Goal: Task Accomplishment & Management: Use online tool/utility

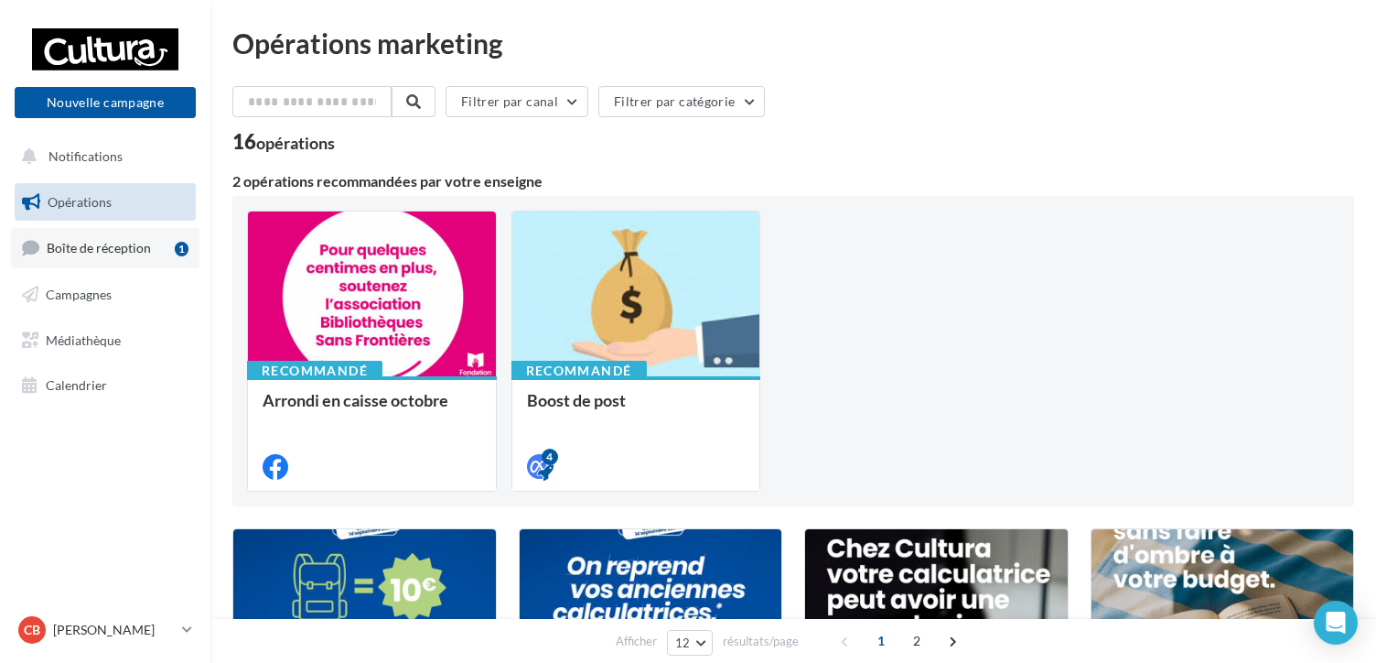
click at [115, 251] on span "Boîte de réception" at bounding box center [99, 248] width 104 height 16
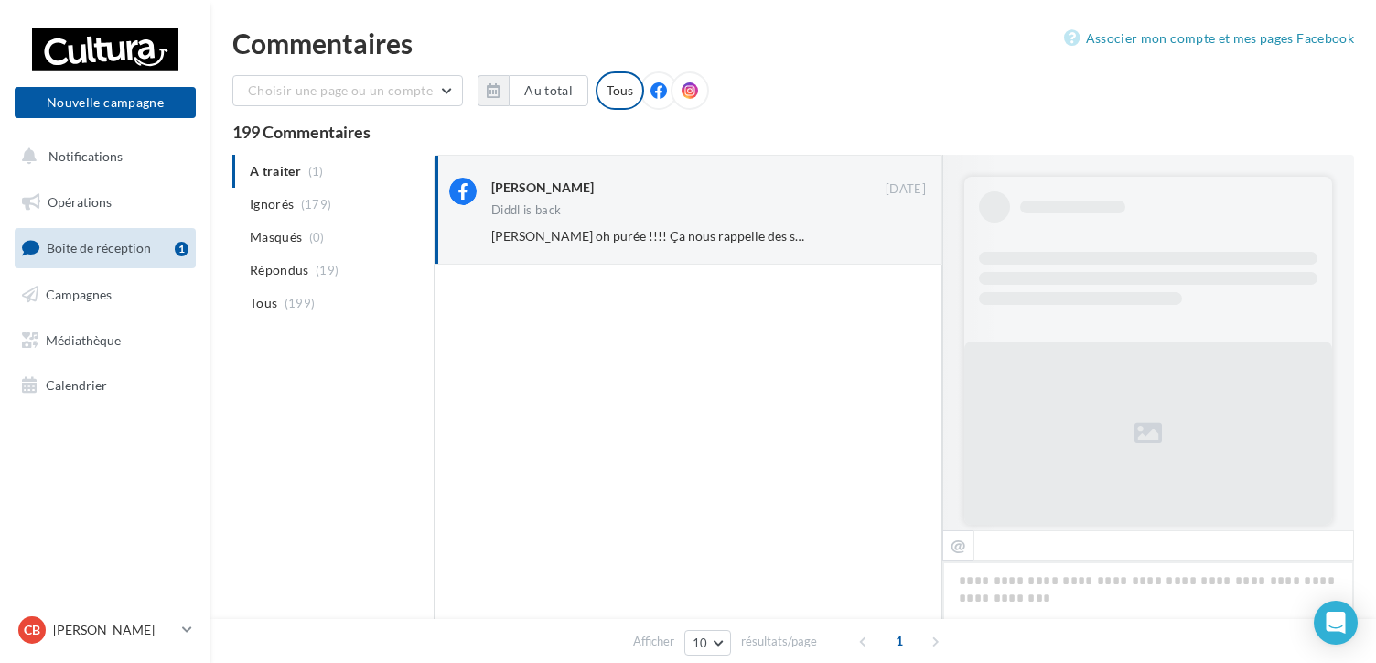
scroll to position [877, 0]
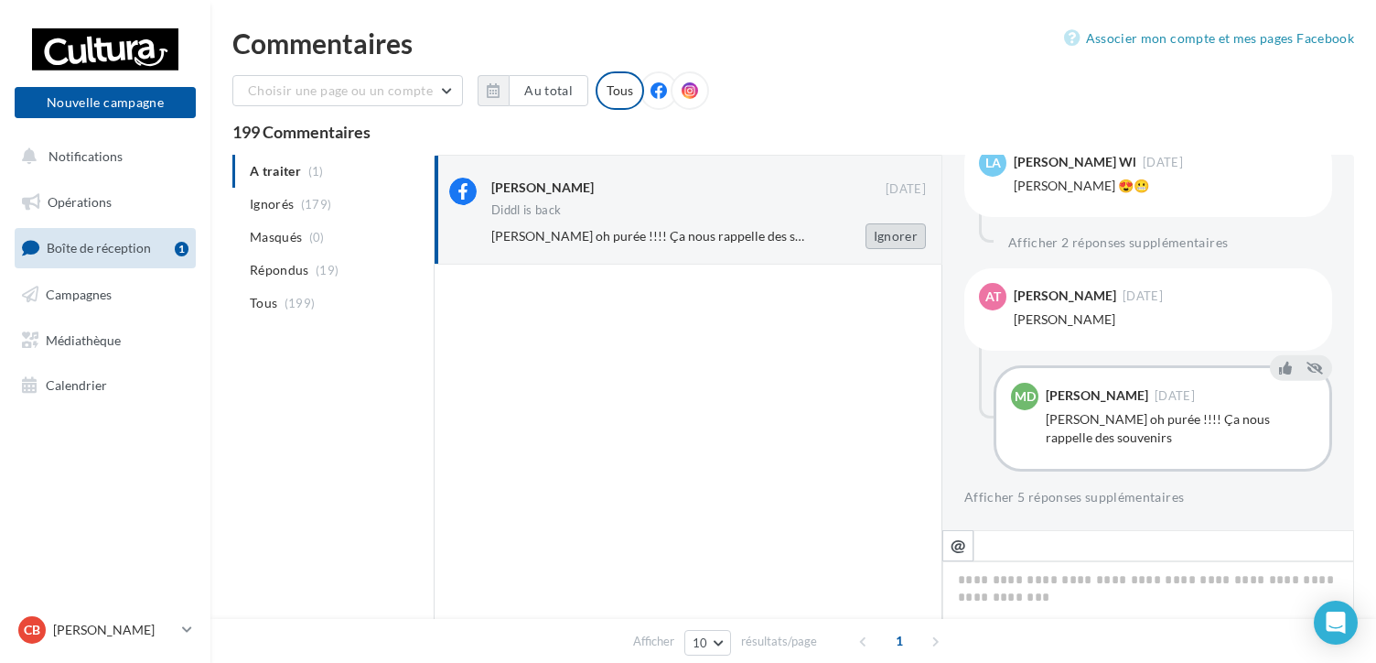
click at [892, 230] on button "Ignorer" at bounding box center [896, 236] width 60 height 26
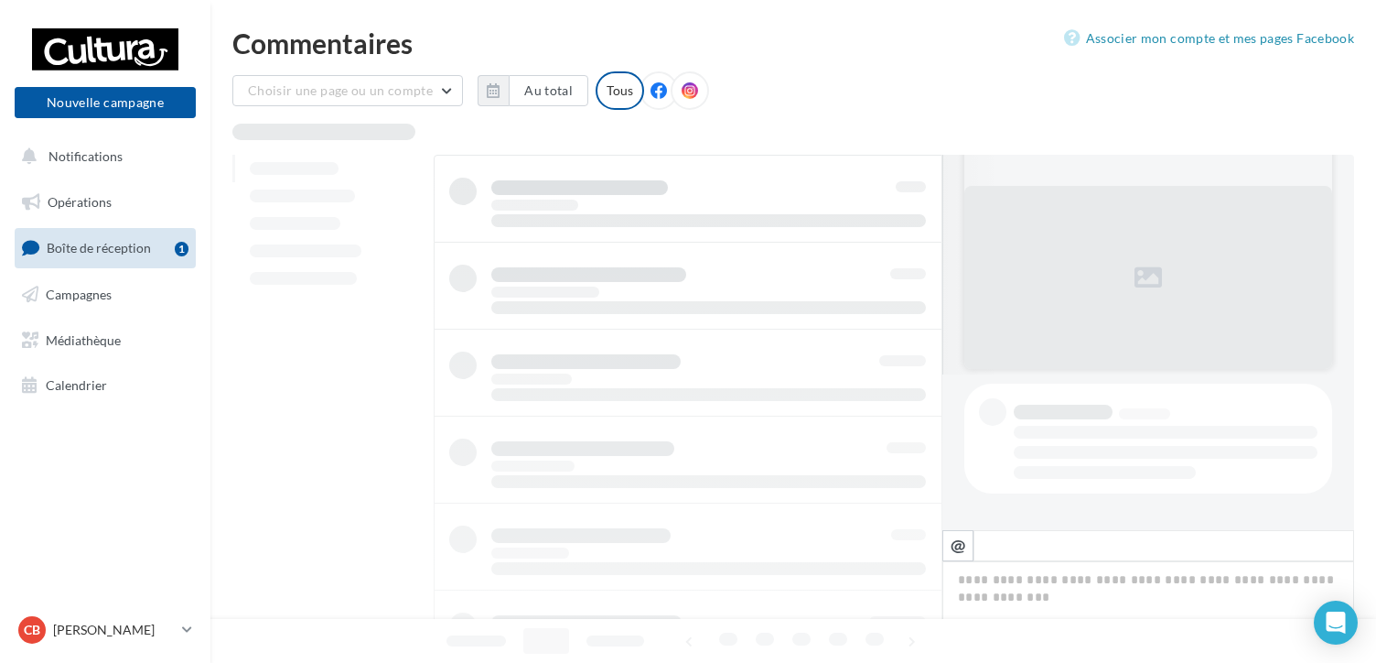
scroll to position [155, 0]
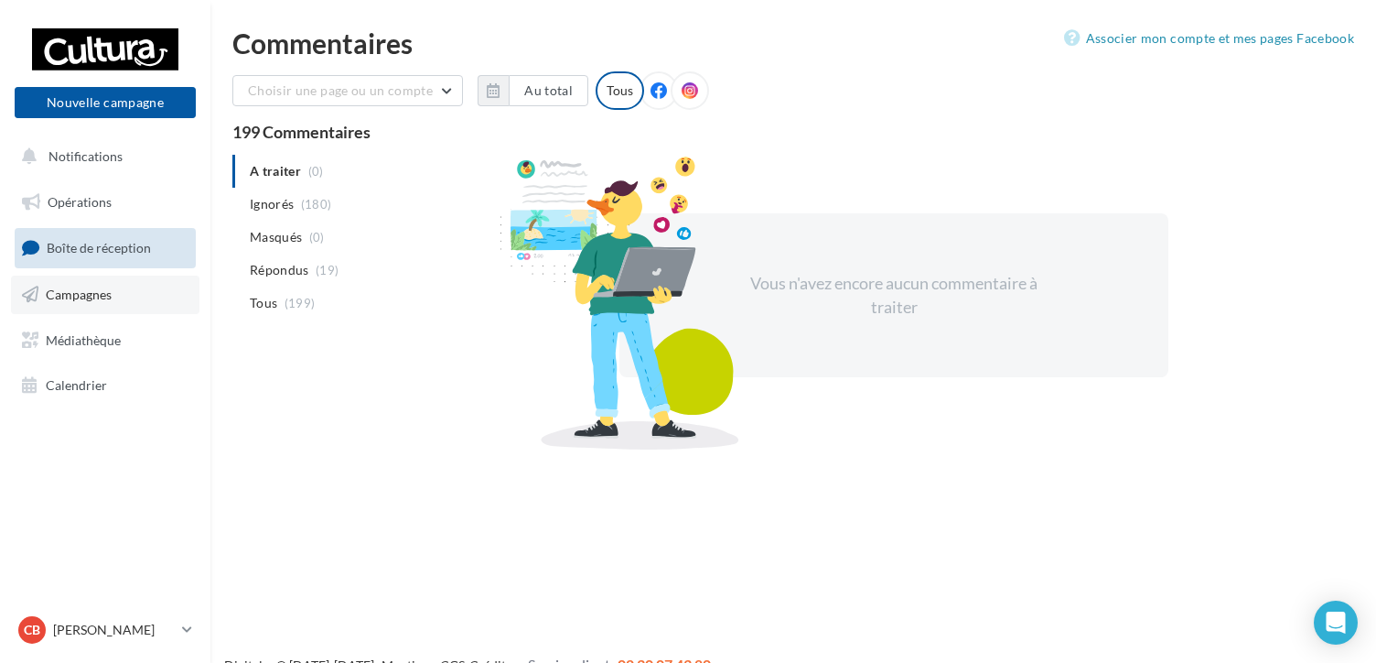
click at [53, 297] on span "Campagnes" at bounding box center [79, 294] width 66 height 16
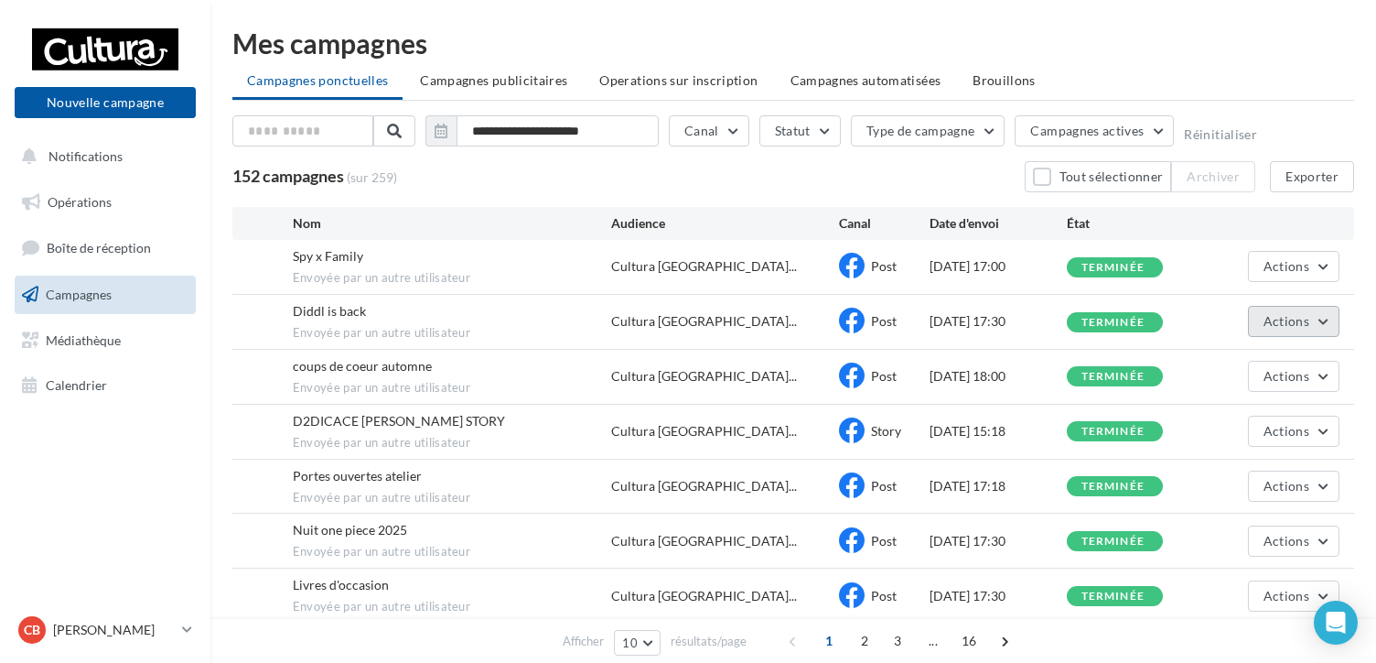
click at [1330, 318] on button "Actions" at bounding box center [1294, 321] width 92 height 31
click at [1226, 362] on button "Voir les résultats" at bounding box center [1248, 364] width 183 height 48
click at [1322, 273] on button "Actions" at bounding box center [1294, 266] width 92 height 31
click at [1203, 358] on button "Dupliquer" at bounding box center [1248, 357] width 183 height 48
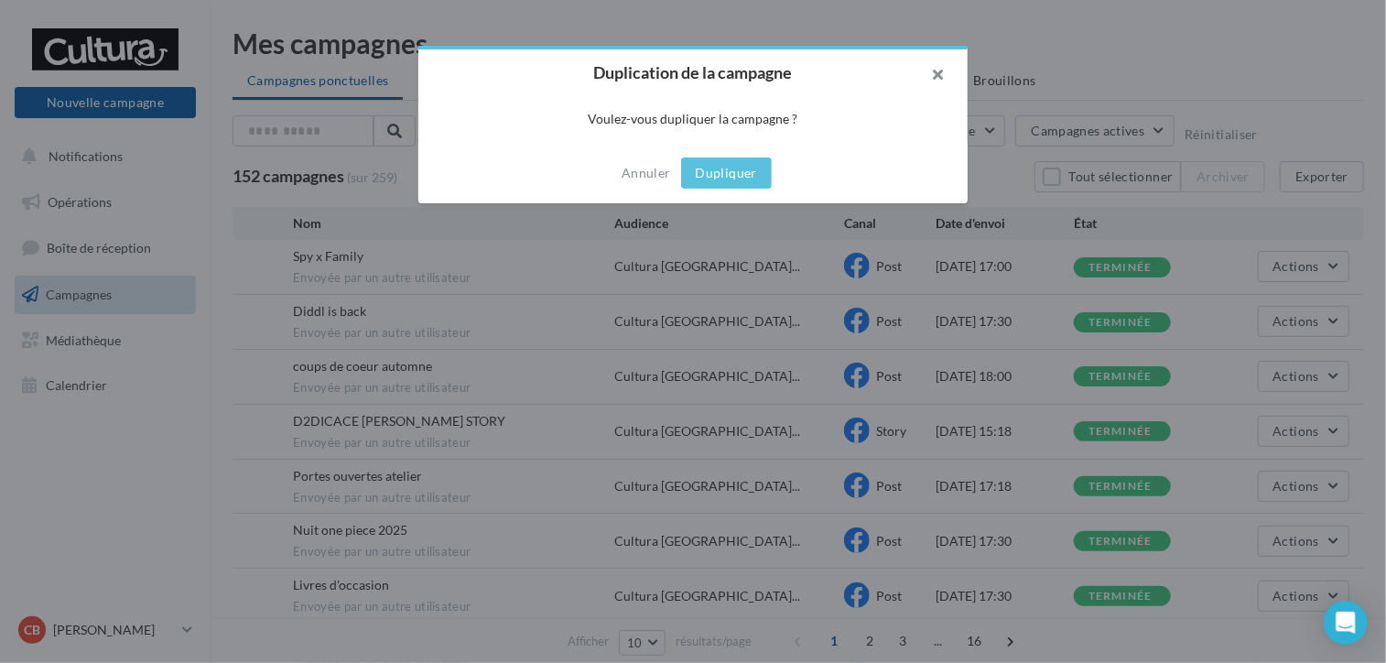
click at [937, 65] on button "button" at bounding box center [930, 76] width 73 height 55
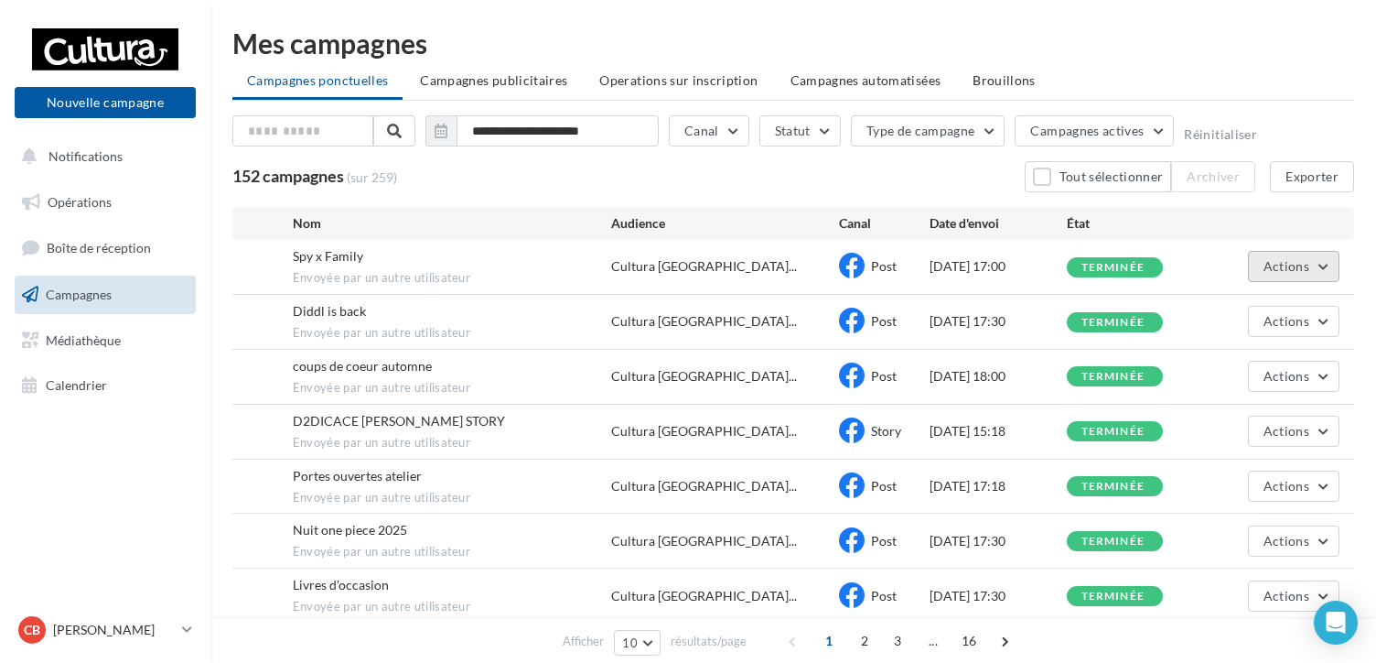
click at [1329, 266] on button "Actions" at bounding box center [1294, 266] width 92 height 31
click at [1233, 307] on button "Voir les résultats" at bounding box center [1248, 310] width 183 height 48
